Goal: Find specific page/section: Find specific page/section

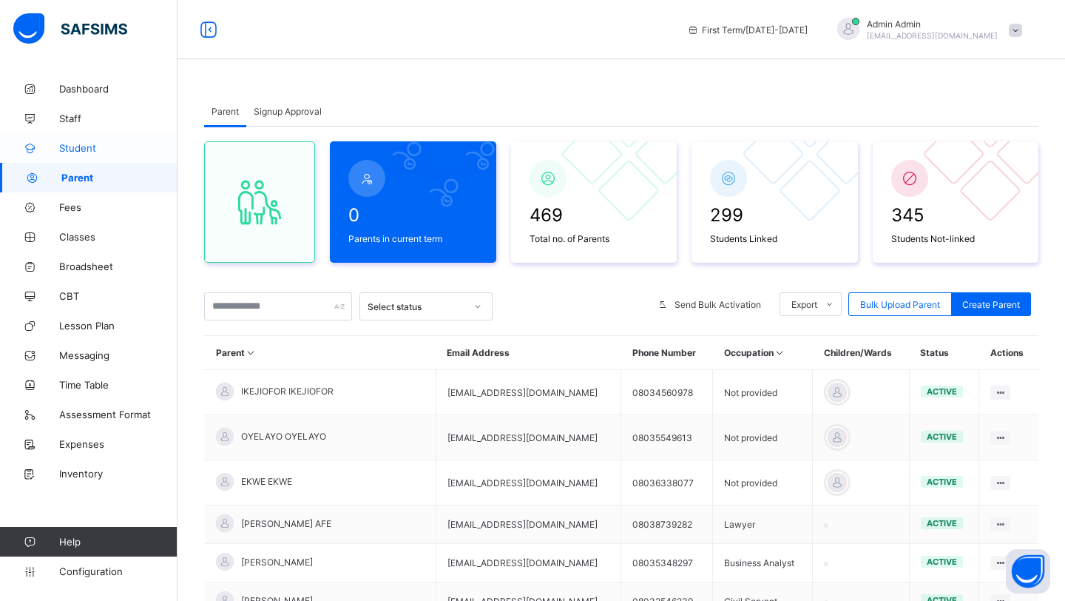
click at [71, 141] on link "Student" at bounding box center [89, 148] width 178 height 30
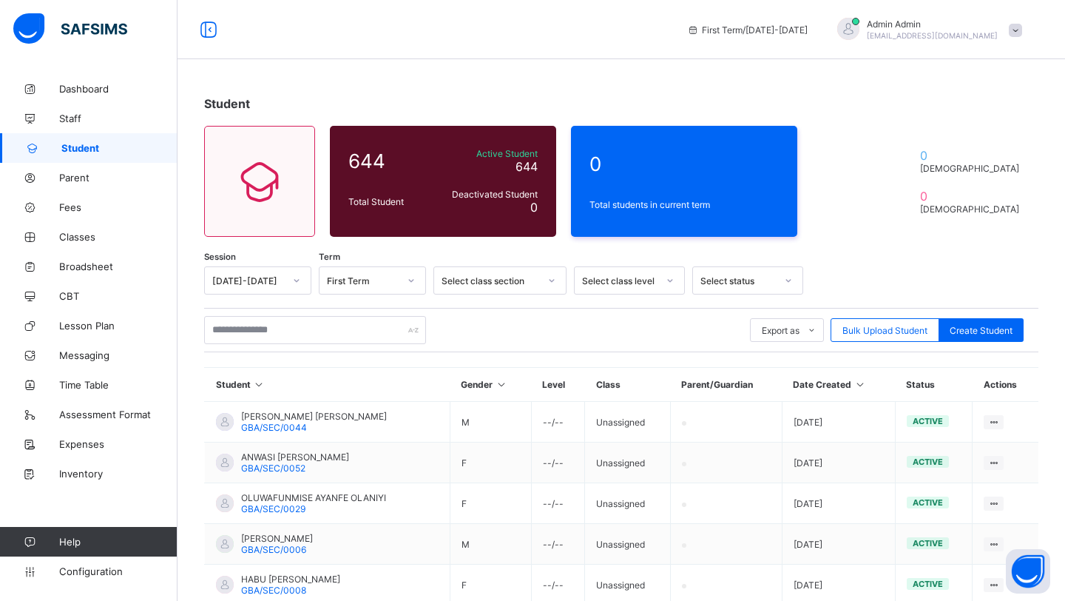
click at [1014, 32] on span at bounding box center [1015, 30] width 13 height 13
click at [953, 138] on li "Subscription" at bounding box center [974, 144] width 109 height 24
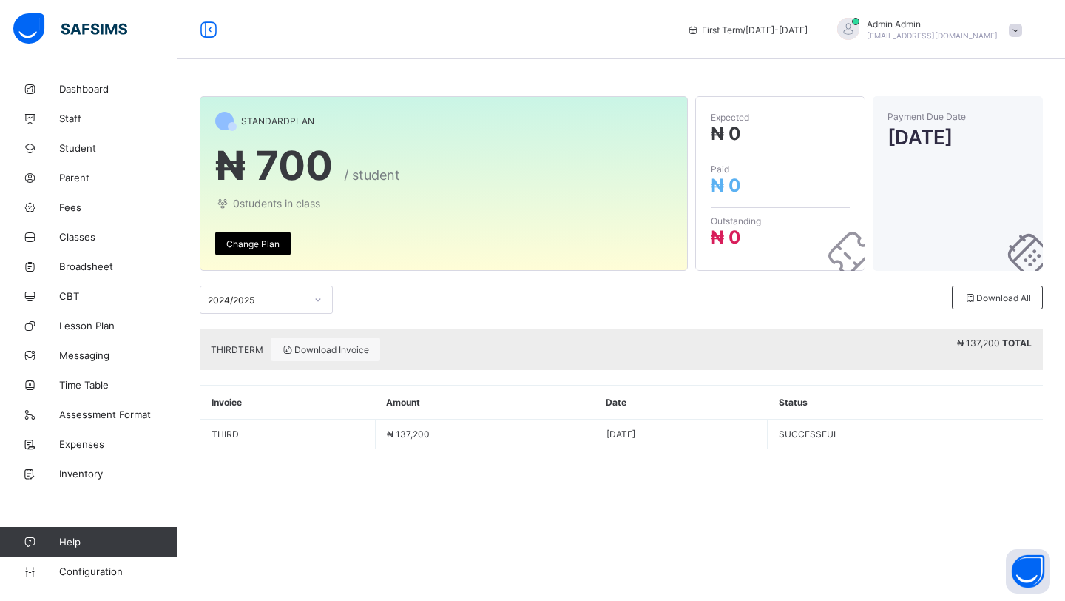
click at [306, 297] on div at bounding box center [318, 300] width 25 height 24
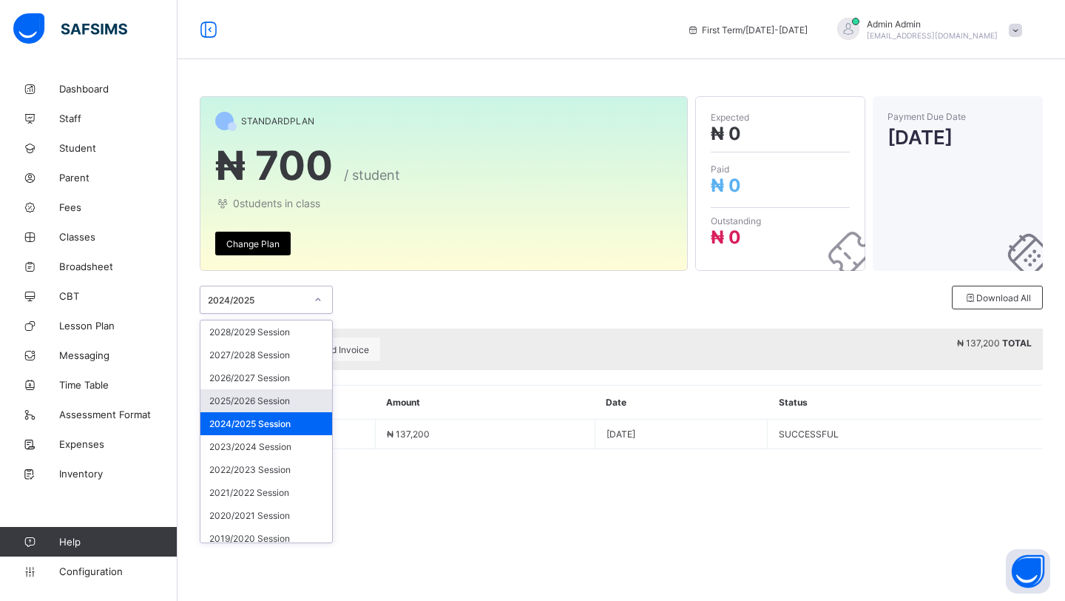
click at [255, 400] on div "2025/2026 Session" at bounding box center [267, 400] width 132 height 23
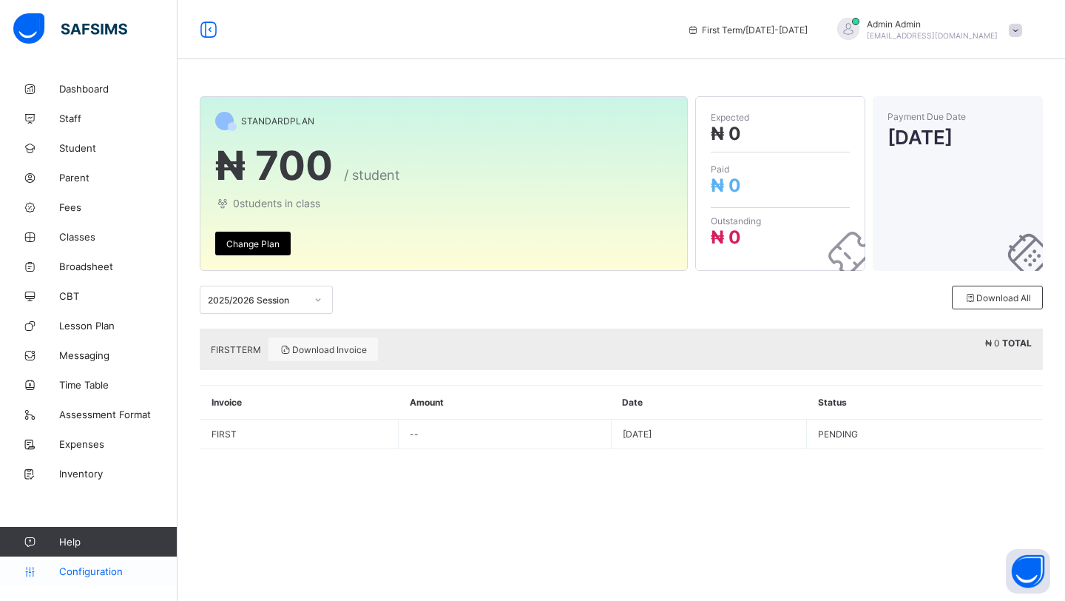
click at [79, 571] on span "Configuration" at bounding box center [118, 571] width 118 height 12
